Goal: Entertainment & Leisure: Consume media (video, audio)

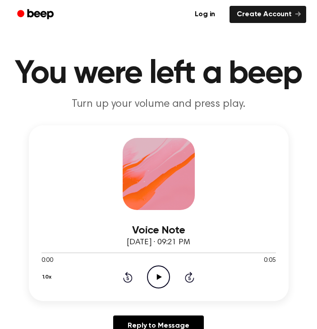
click at [160, 272] on icon "Play Audio" at bounding box center [158, 276] width 23 height 23
click at [155, 276] on icon "Play Audio" at bounding box center [158, 276] width 23 height 23
click at [154, 279] on icon "Play Audio" at bounding box center [158, 276] width 23 height 23
click at [159, 268] on icon "Play Audio" at bounding box center [158, 276] width 23 height 23
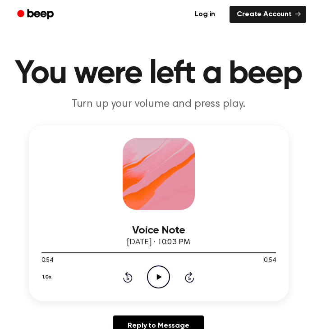
click at [154, 269] on icon "Play Audio" at bounding box center [158, 276] width 23 height 23
click at [287, 104] on p "Turn up your volume and press play." at bounding box center [158, 104] width 295 height 14
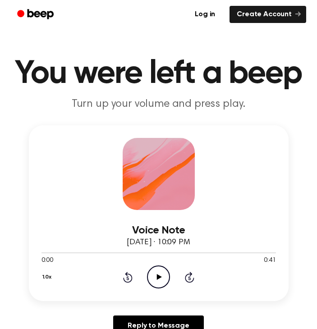
click at [153, 271] on icon "Play Audio" at bounding box center [158, 276] width 23 height 23
